Goal: Transaction & Acquisition: Purchase product/service

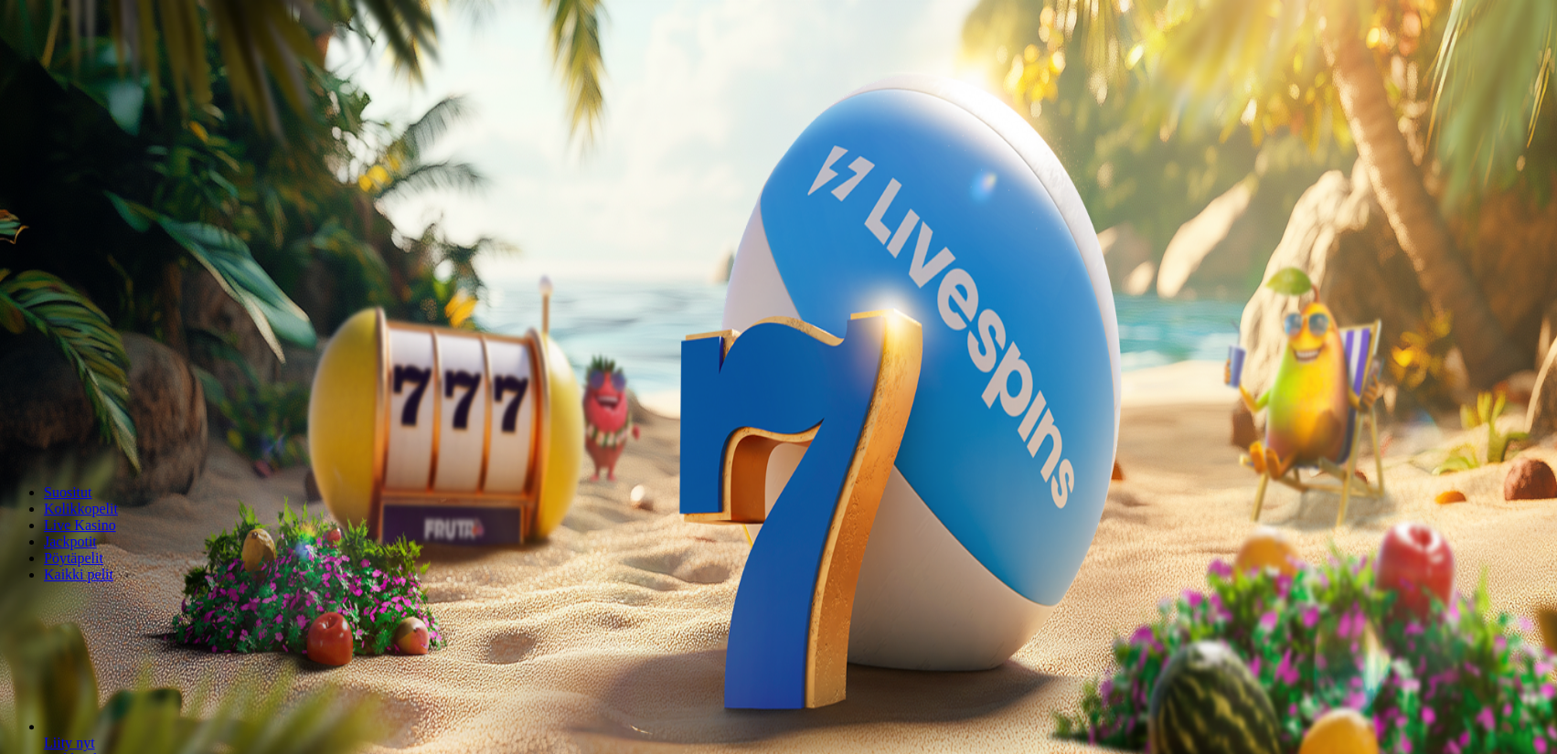
click at [104, 73] on span "Kirjaudu" at bounding box center [126, 66] width 45 height 14
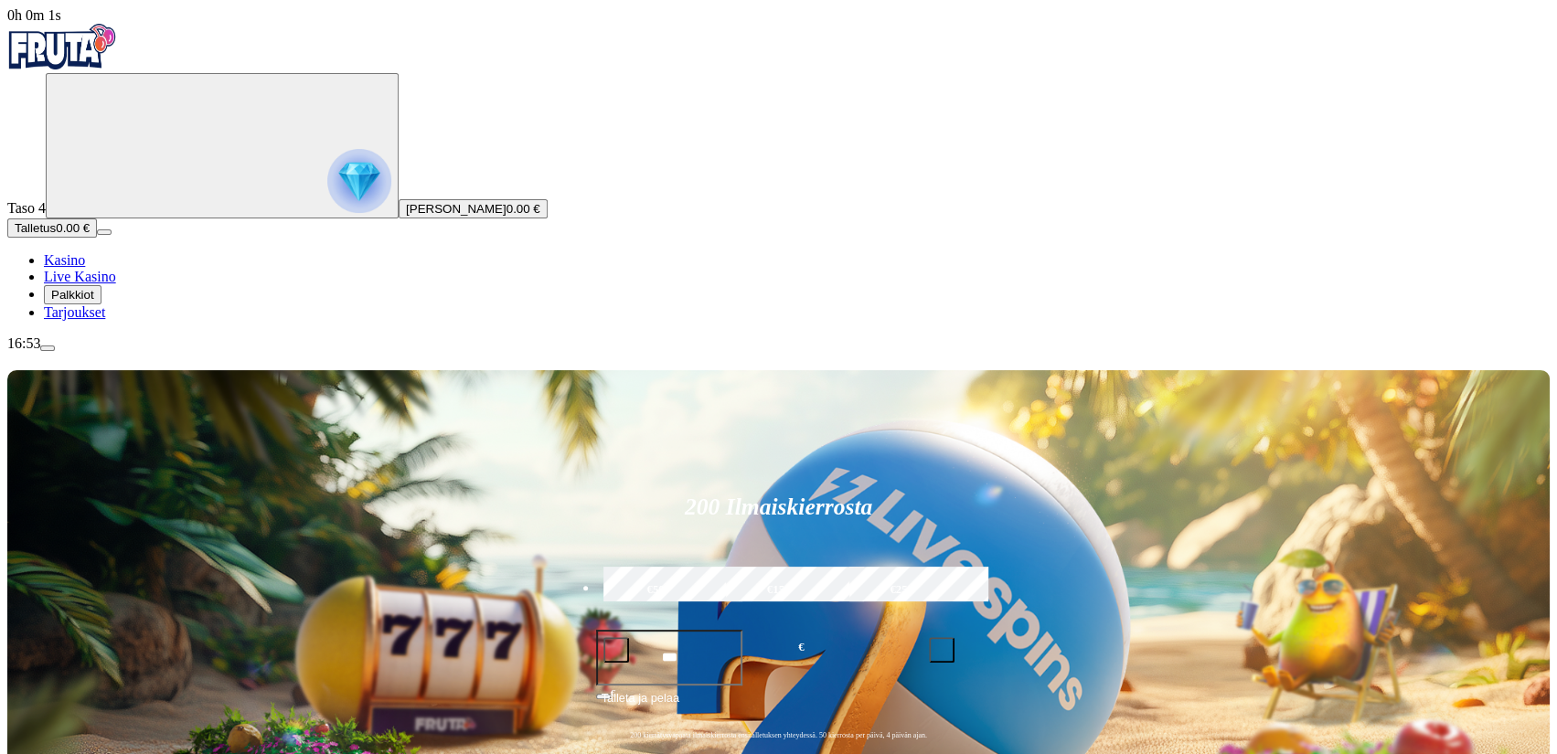
click at [327, 194] on img "Primary" at bounding box center [359, 181] width 64 height 64
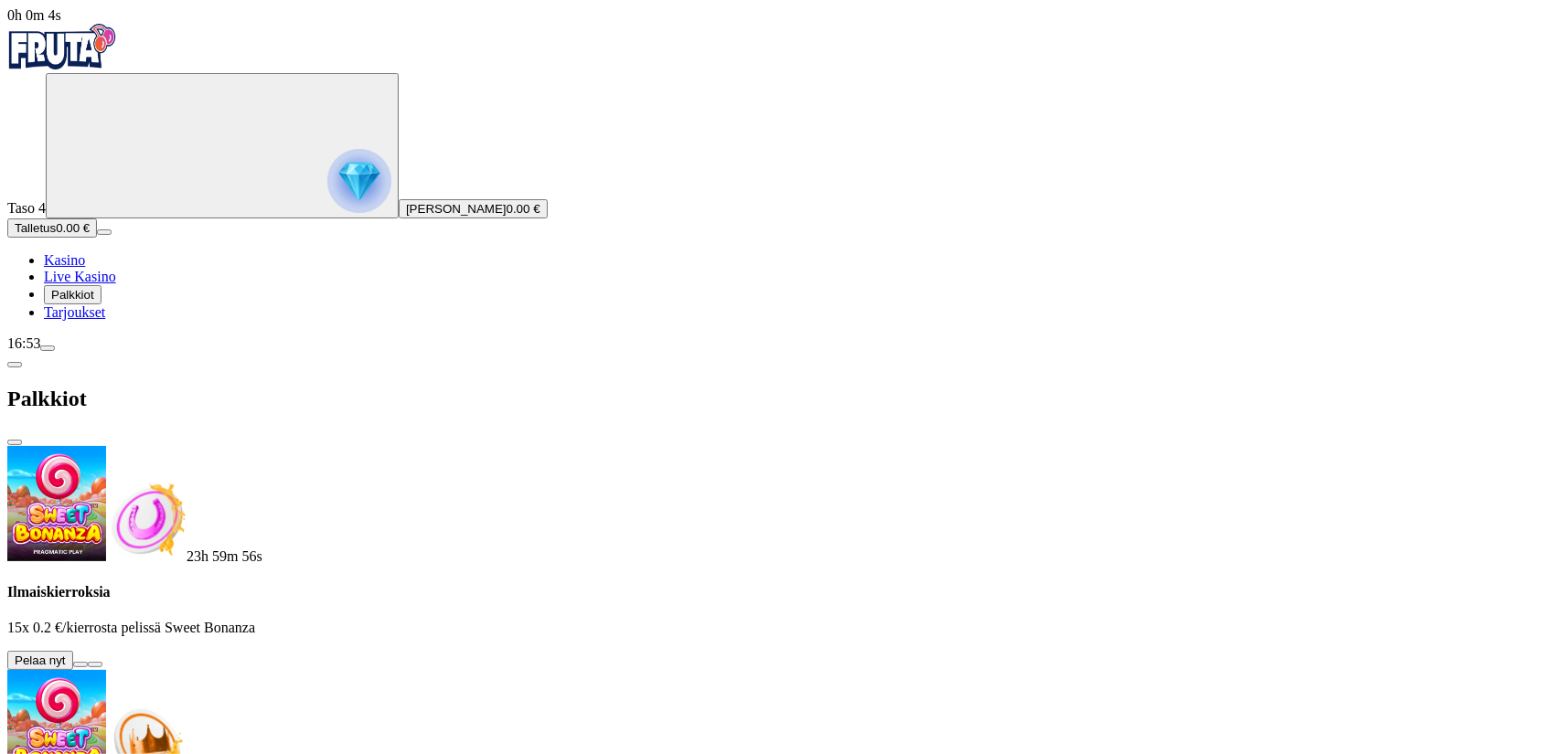
click at [88, 662] on button at bounding box center [80, 664] width 15 height 5
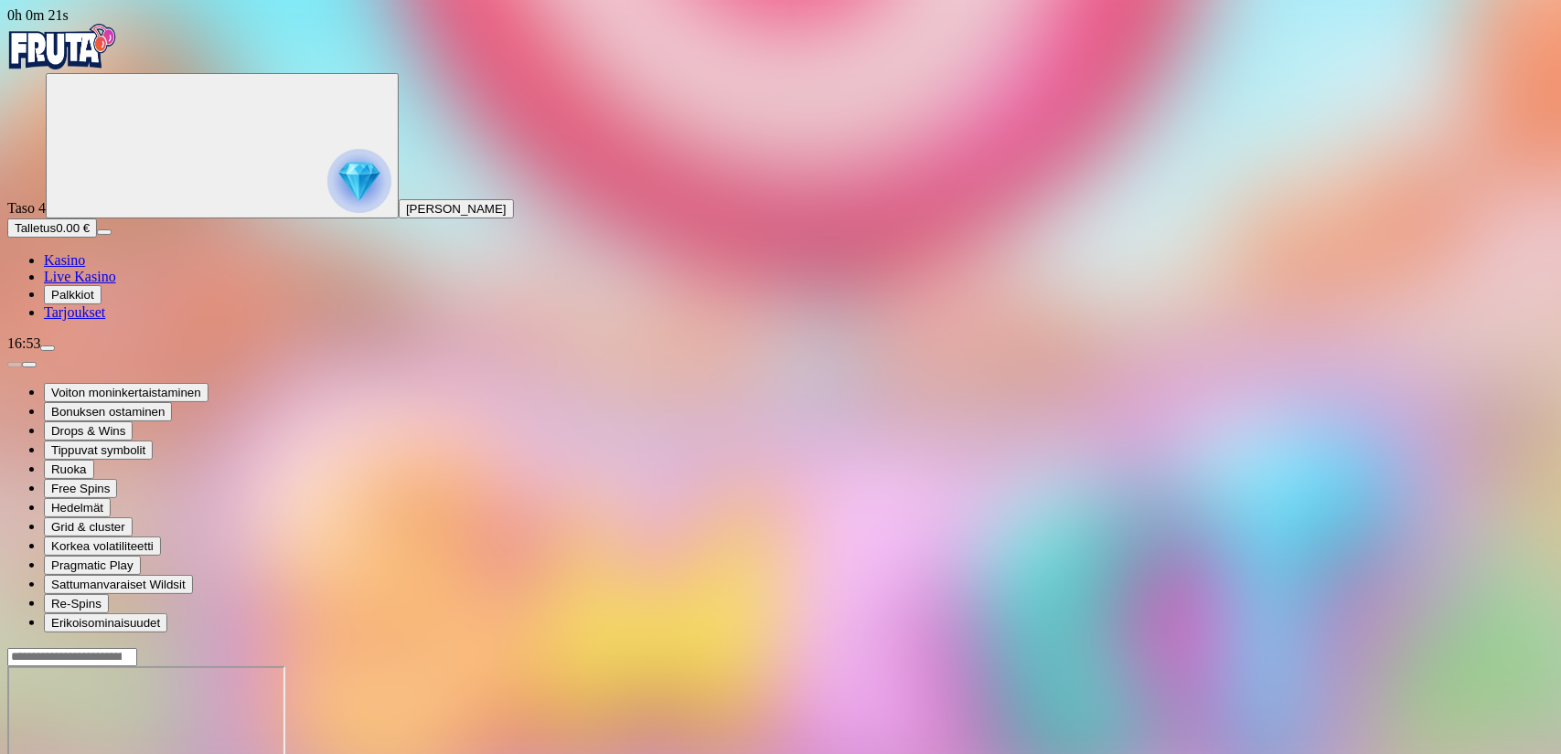
click at [1155, 667] on div at bounding box center [780, 739] width 1546 height 144
click at [85, 268] on span "Kasino" at bounding box center [64, 260] width 41 height 16
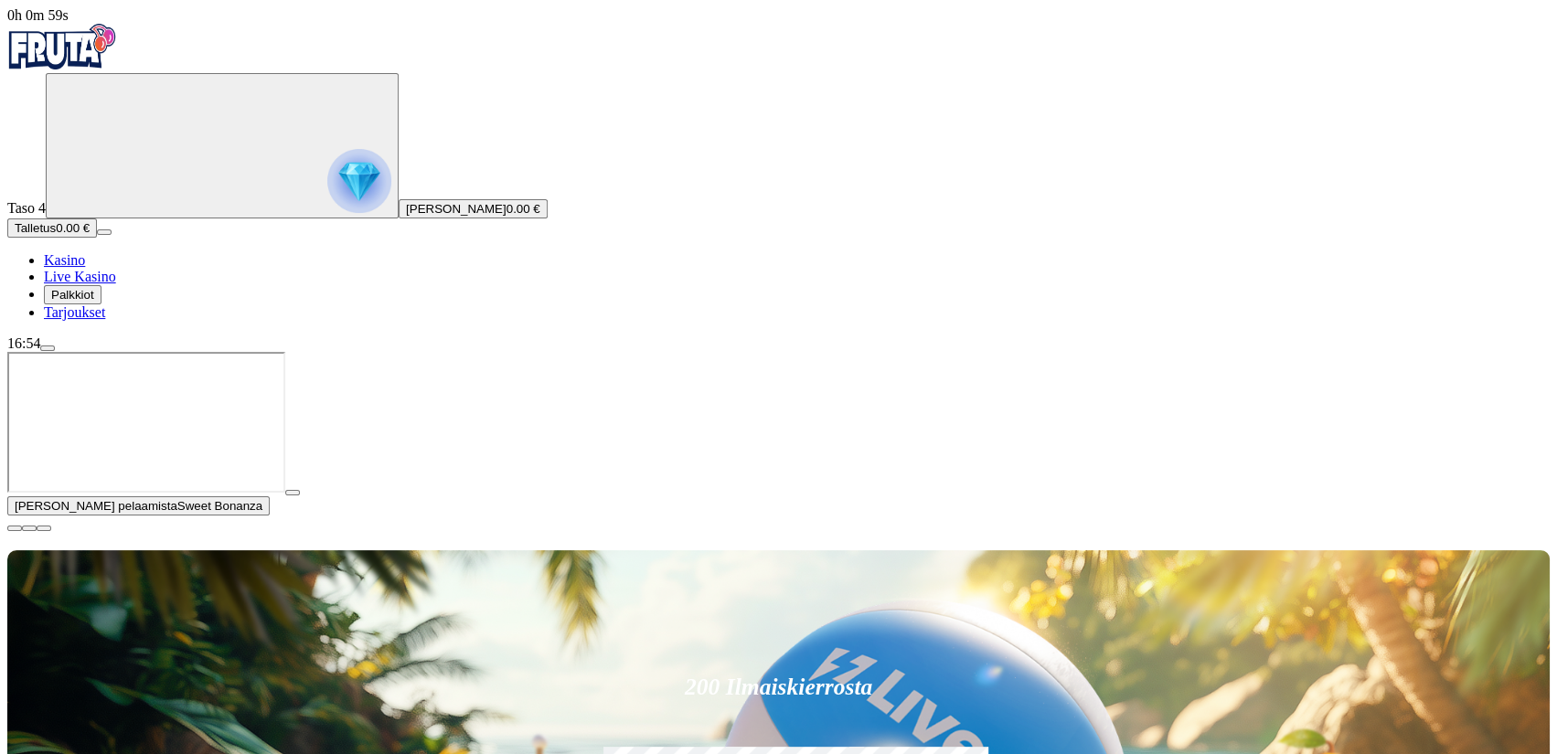
click at [15, 528] on span "close icon" at bounding box center [15, 528] width 0 height 0
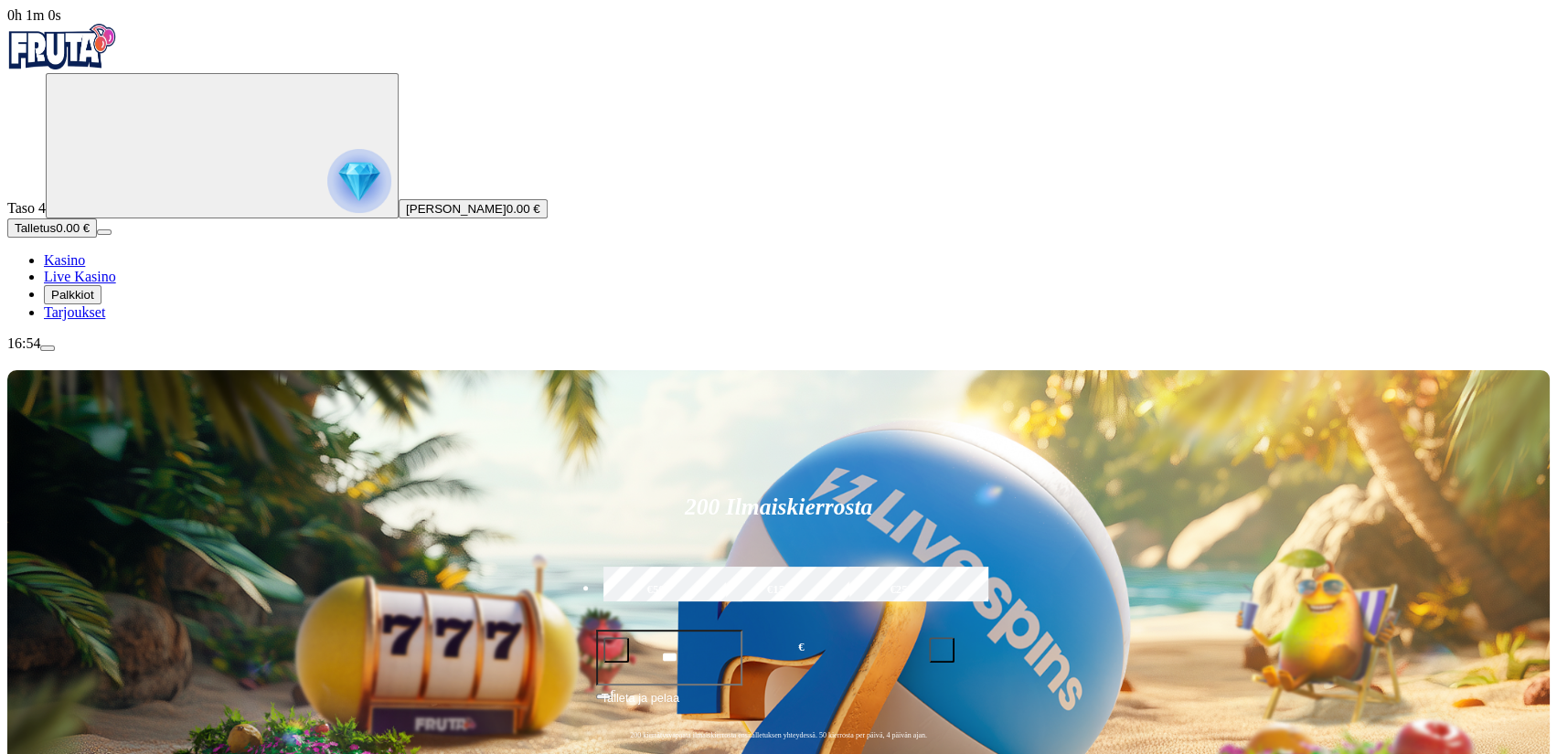
type input "**********"
